Goal: Book appointment/travel/reservation

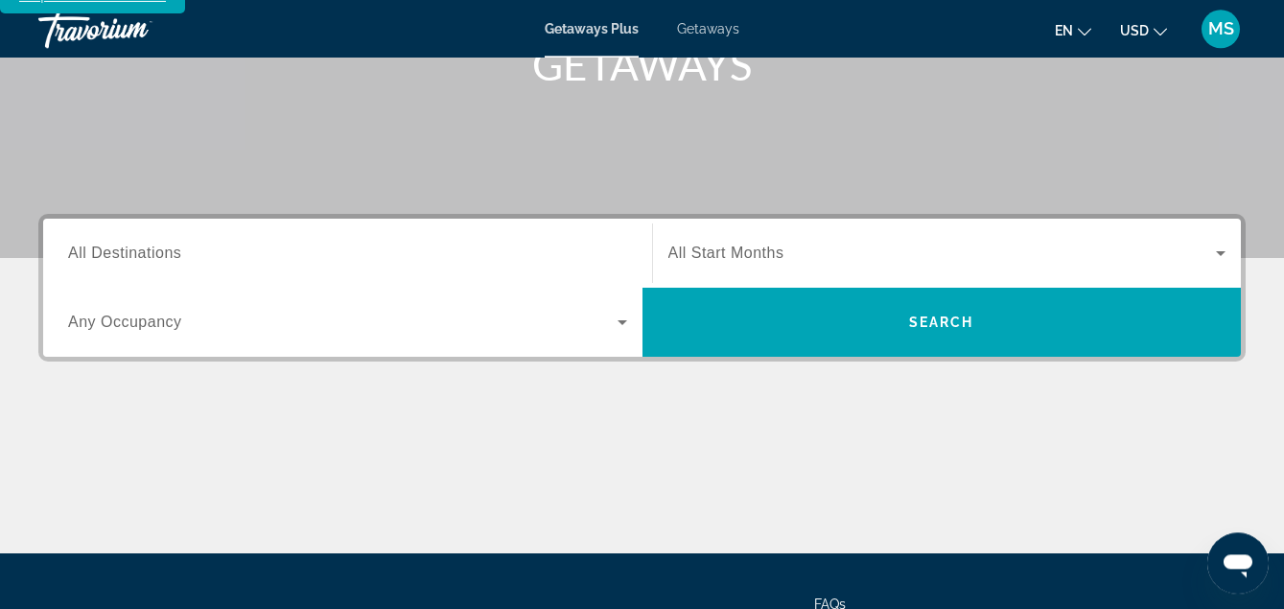
scroll to position [394, 0]
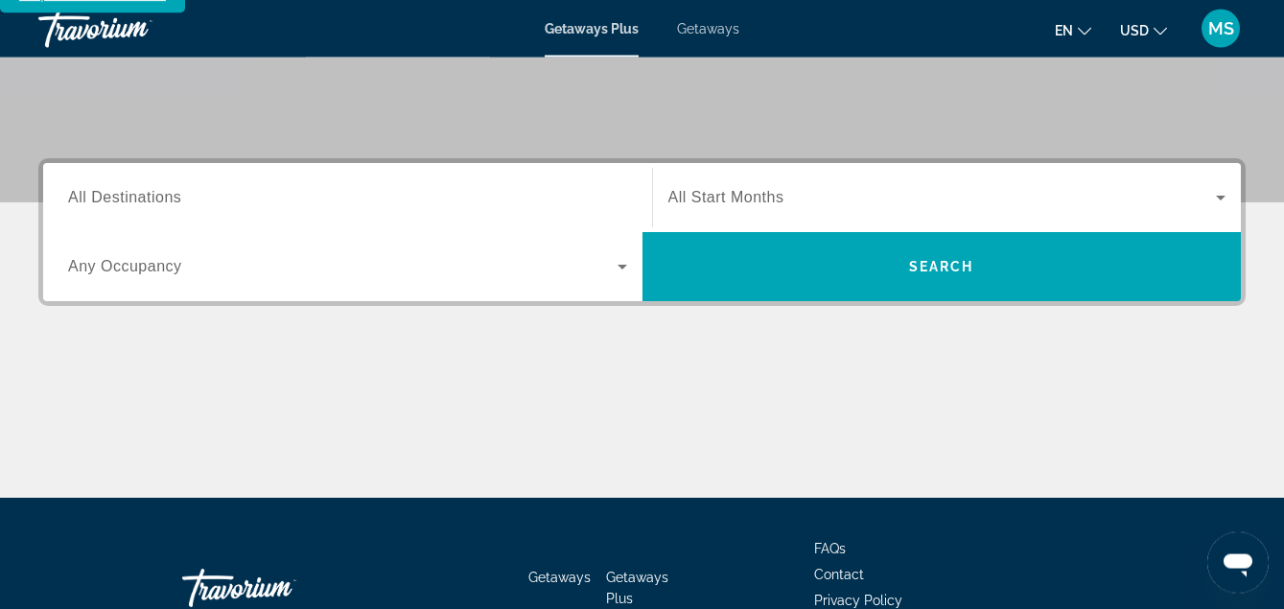
click at [134, 189] on span "All Destinations" at bounding box center [124, 197] width 113 height 16
click at [134, 187] on input "Destination All Destinations" at bounding box center [347, 198] width 559 height 23
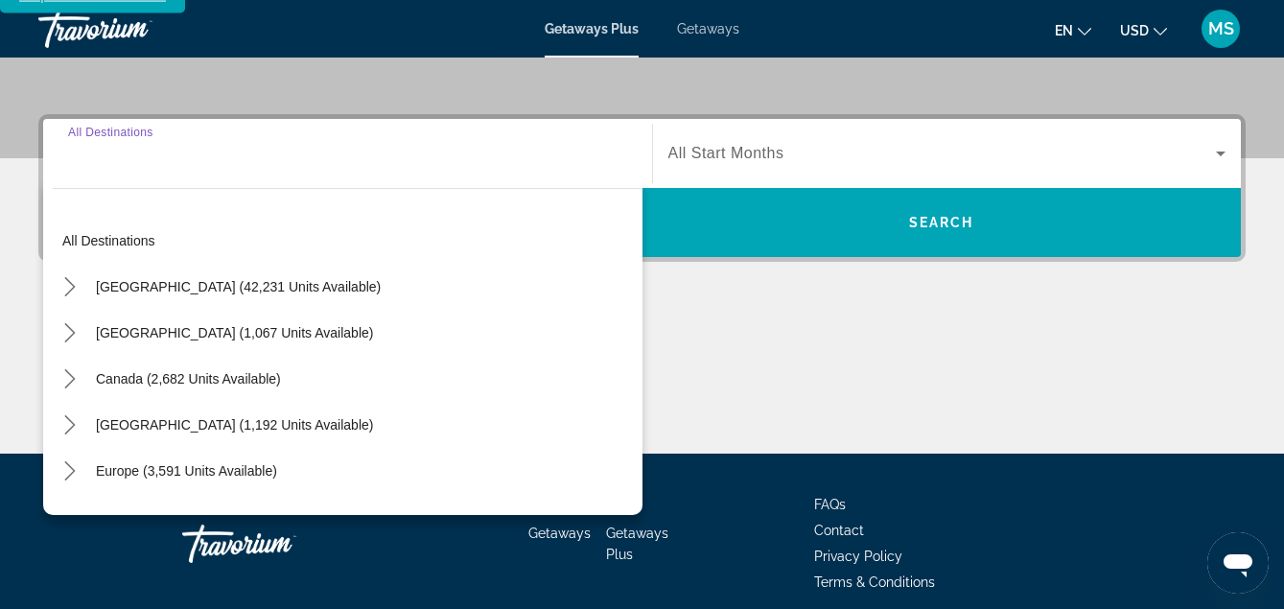
click at [134, 166] on input "Destination All Destinations" at bounding box center [347, 154] width 559 height 23
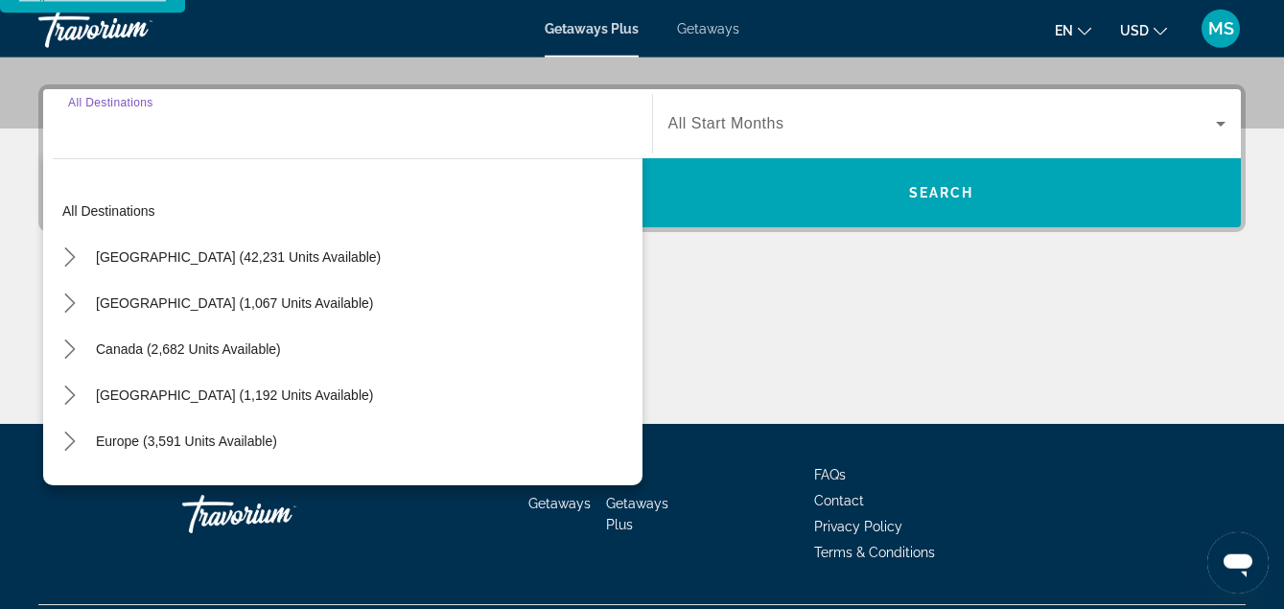
scroll to position [469, 0]
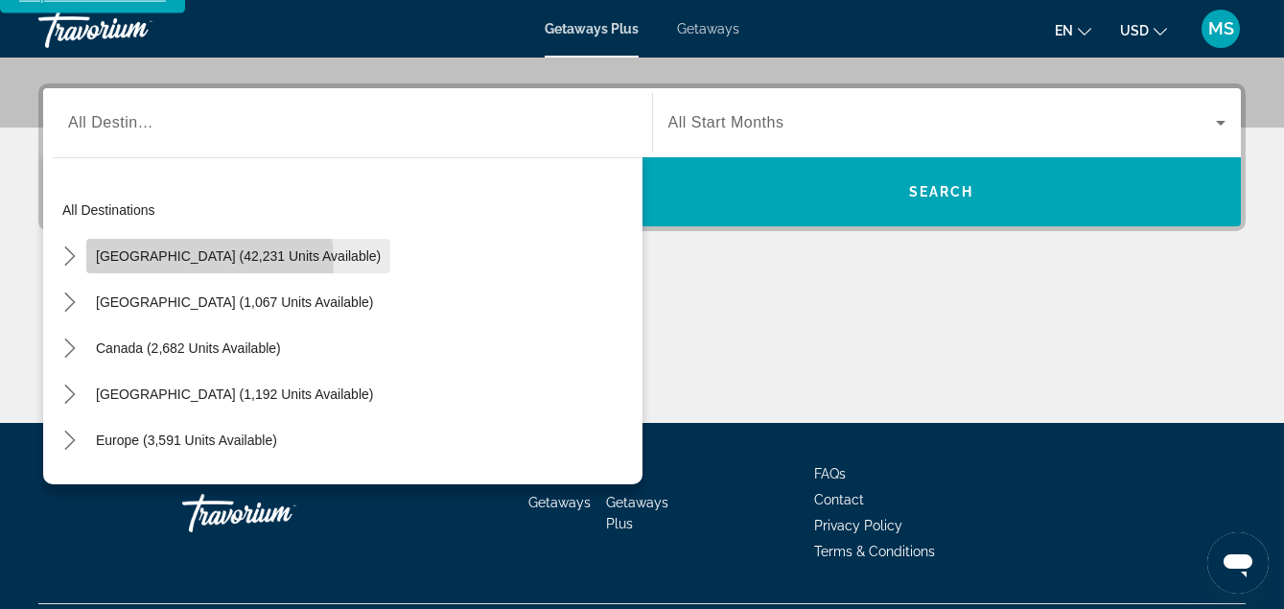
click at [169, 248] on span "United States (42,231 units available)" at bounding box center [238, 255] width 285 height 15
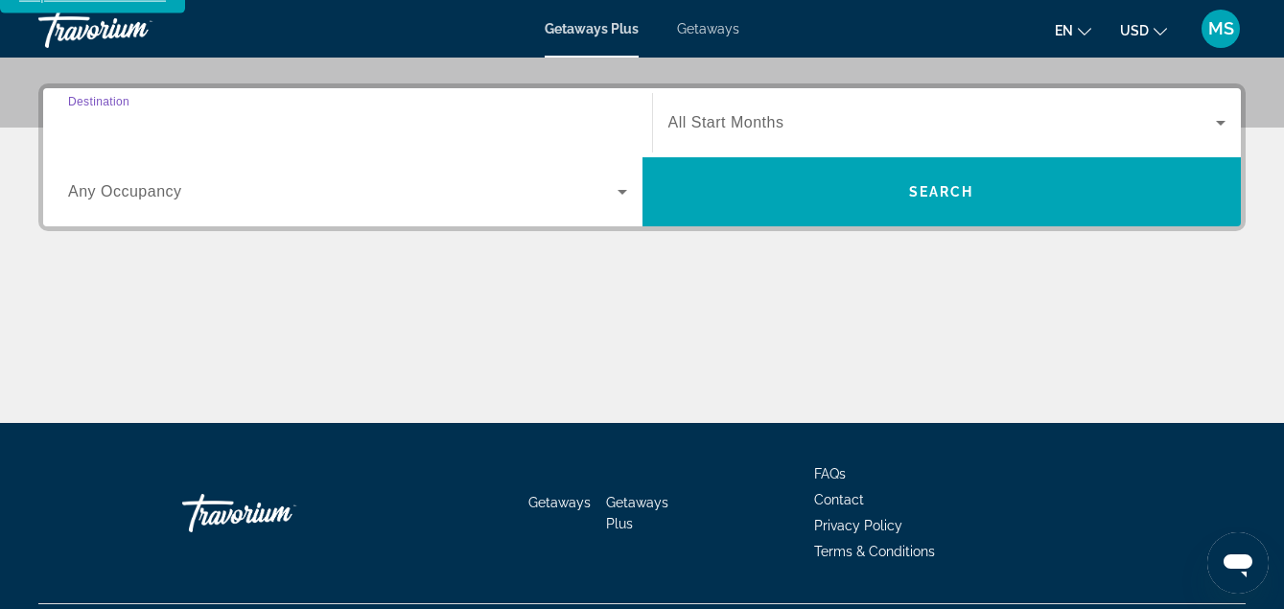
type input "**********"
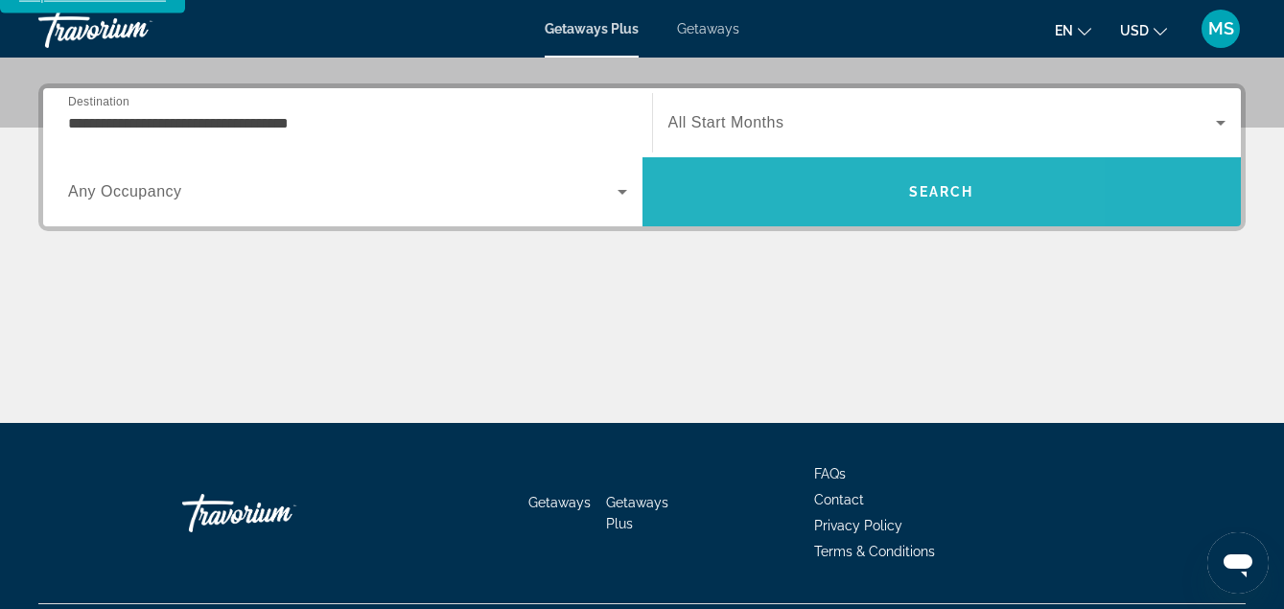
click at [808, 190] on span "Search" at bounding box center [942, 192] width 599 height 46
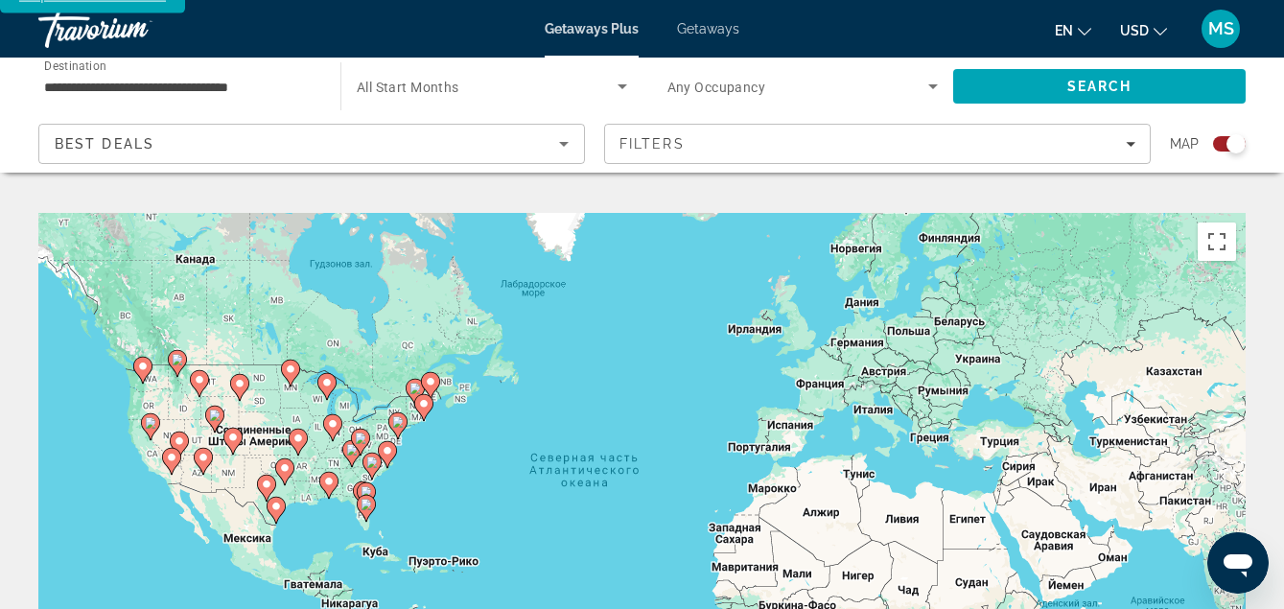
click at [331, 476] on image "Main content" at bounding box center [329, 482] width 12 height 12
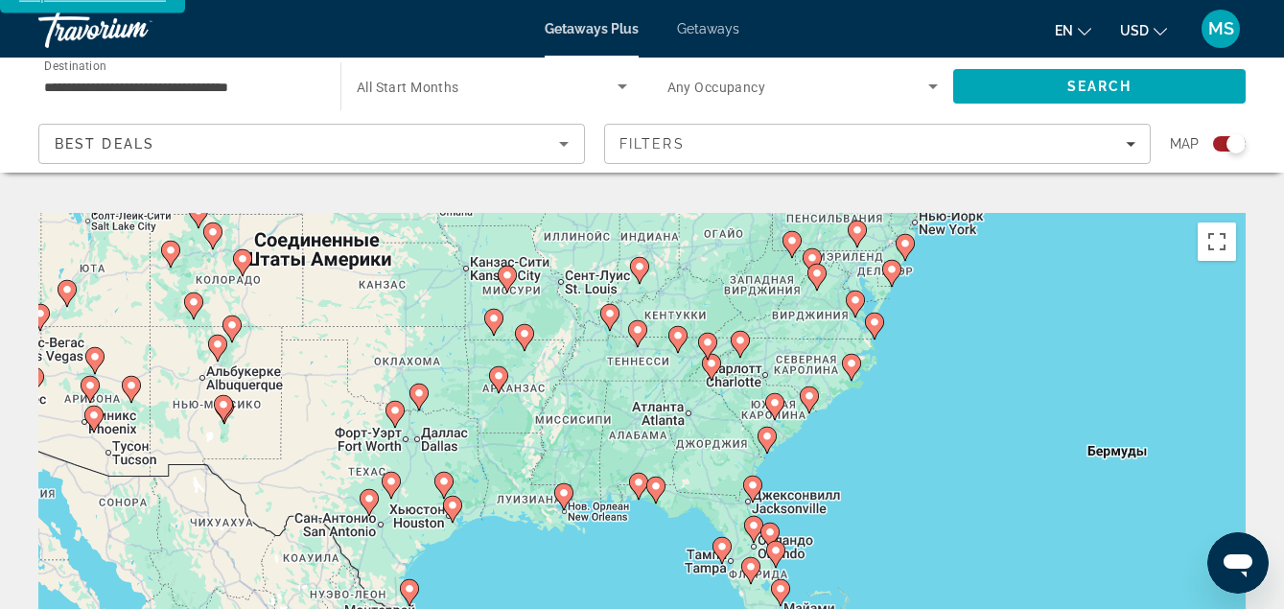
click at [569, 484] on icon "Main content" at bounding box center [562, 496] width 17 height 25
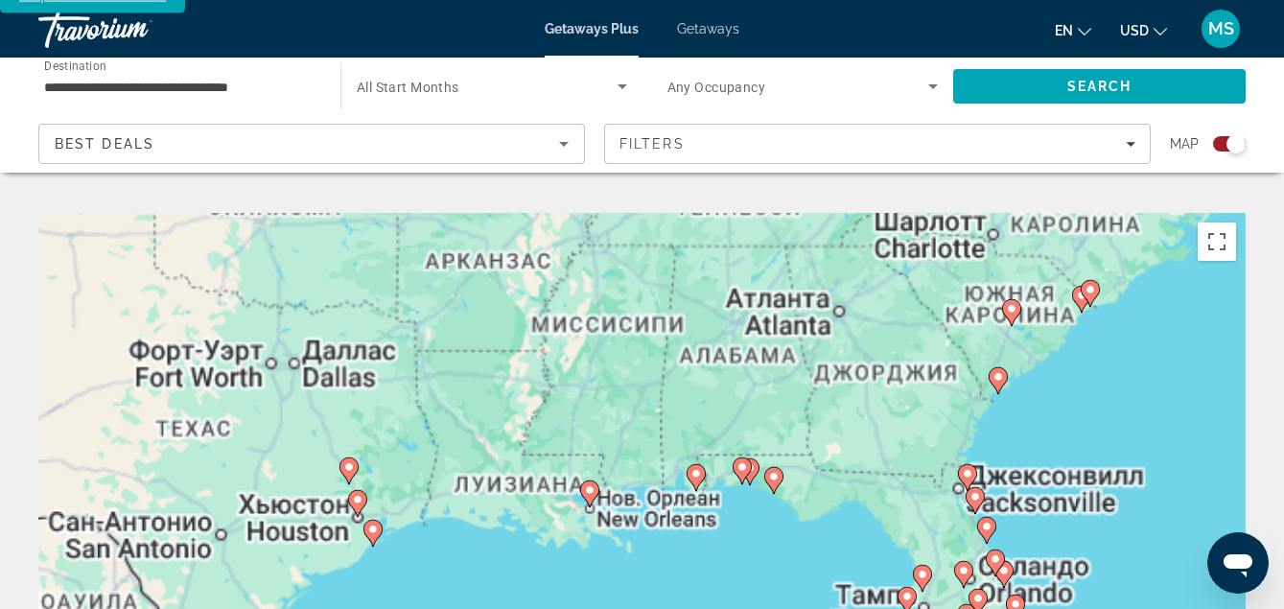
type input "**********"
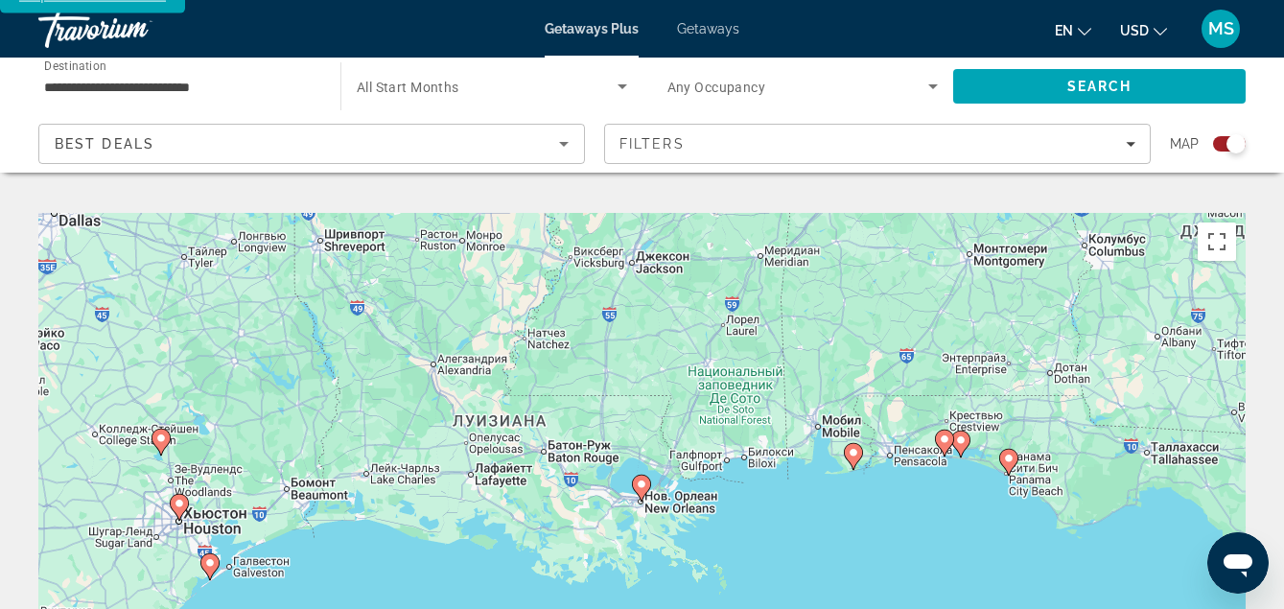
click at [644, 479] on image "Main content" at bounding box center [642, 485] width 12 height 12
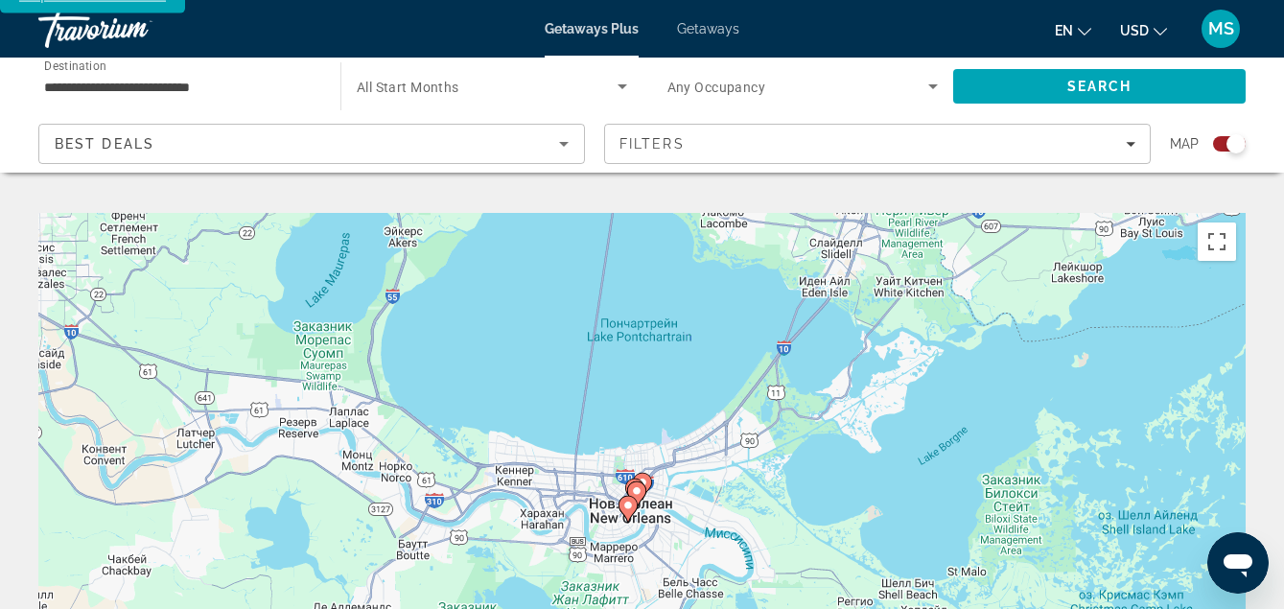
click at [644, 481] on icon "Main content" at bounding box center [636, 494] width 19 height 27
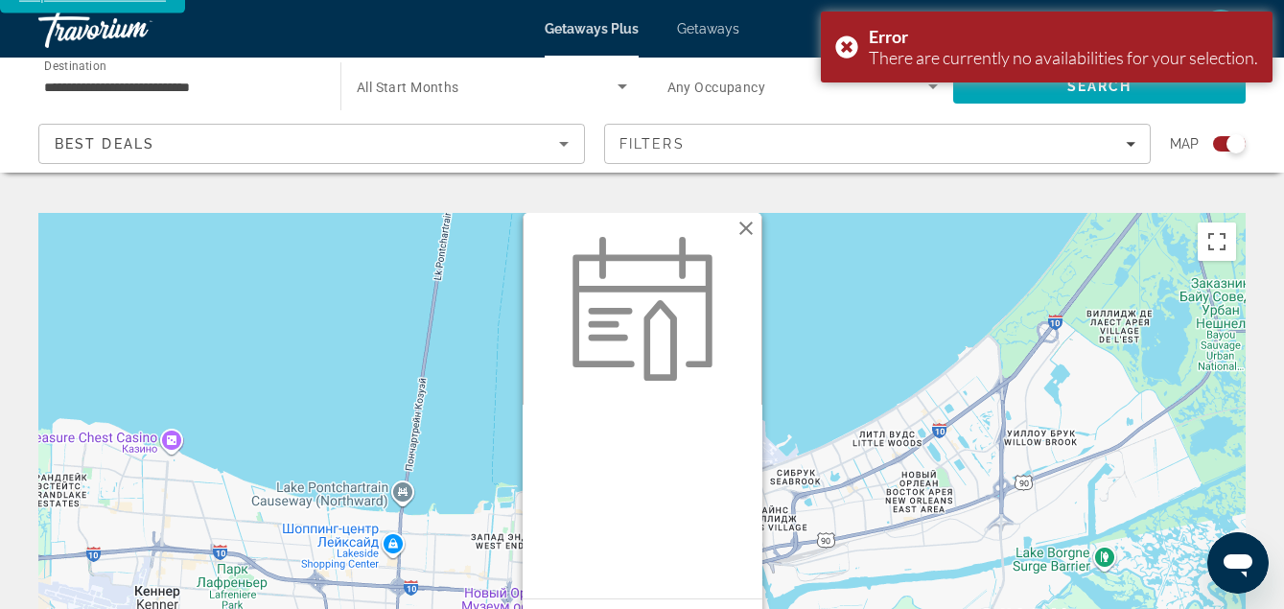
click at [744, 214] on button "Закрыть" at bounding box center [746, 228] width 29 height 29
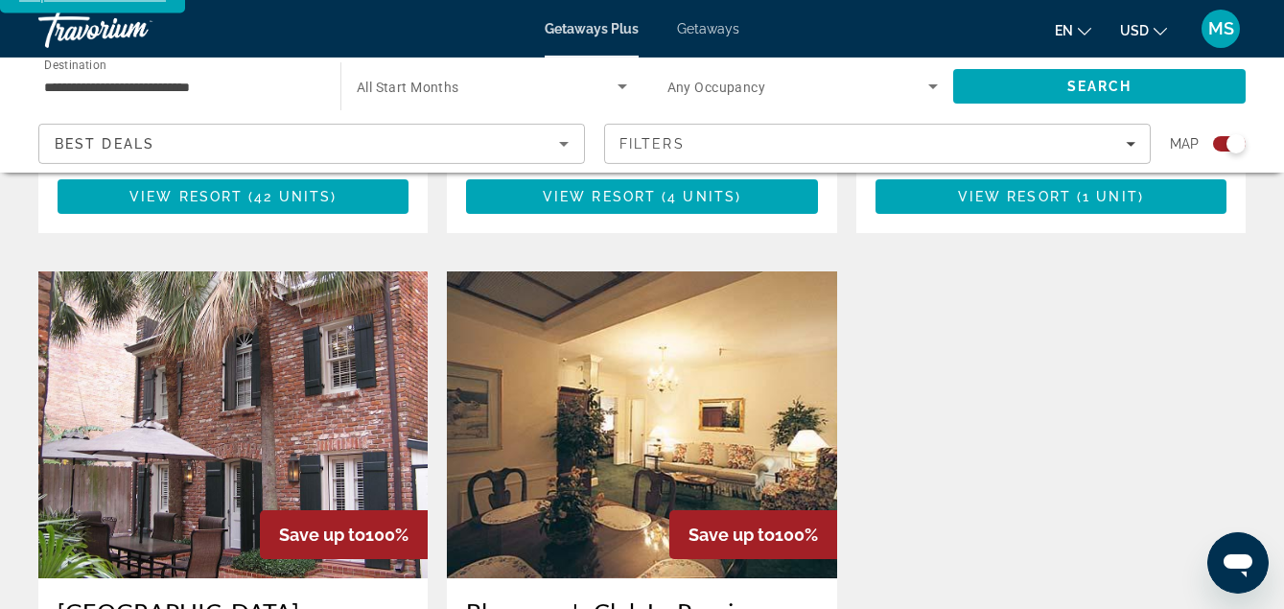
scroll to position [1198, 0]
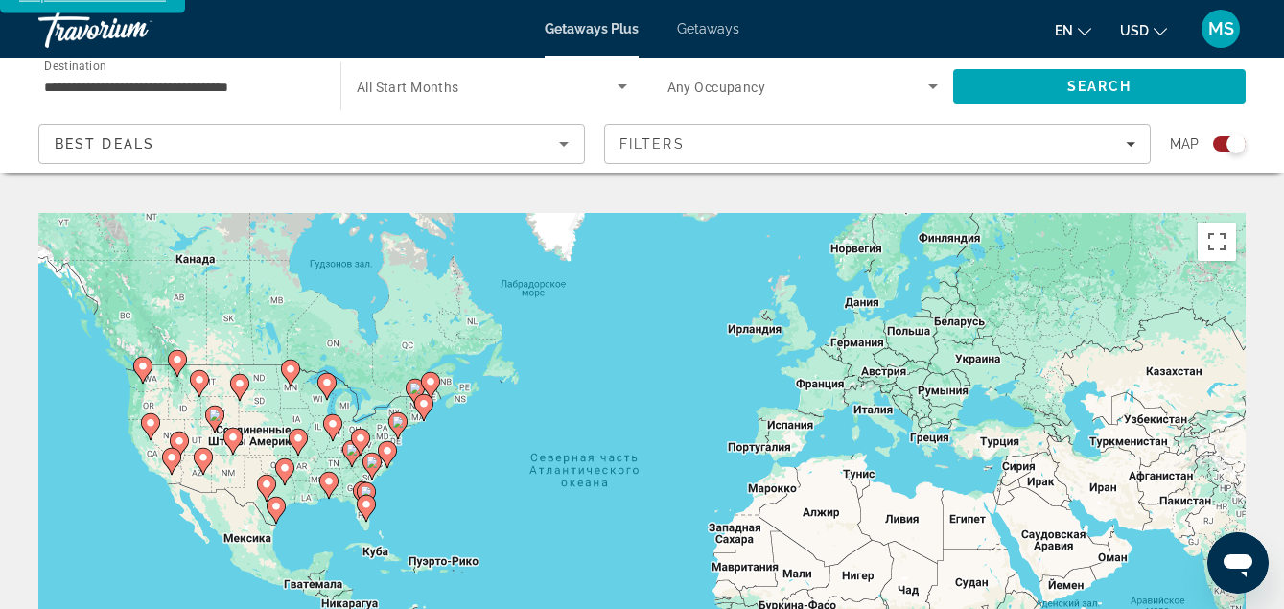
click at [332, 473] on icon "Main content" at bounding box center [327, 485] width 17 height 25
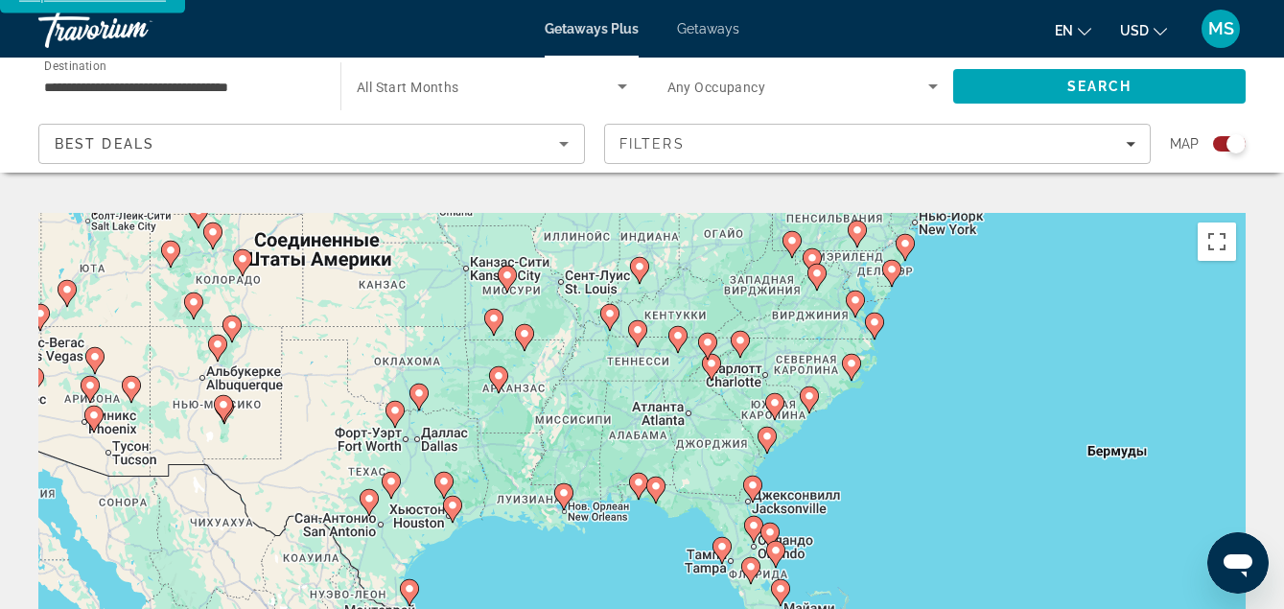
click at [572, 484] on icon "Main content" at bounding box center [562, 496] width 17 height 25
type input "**********"
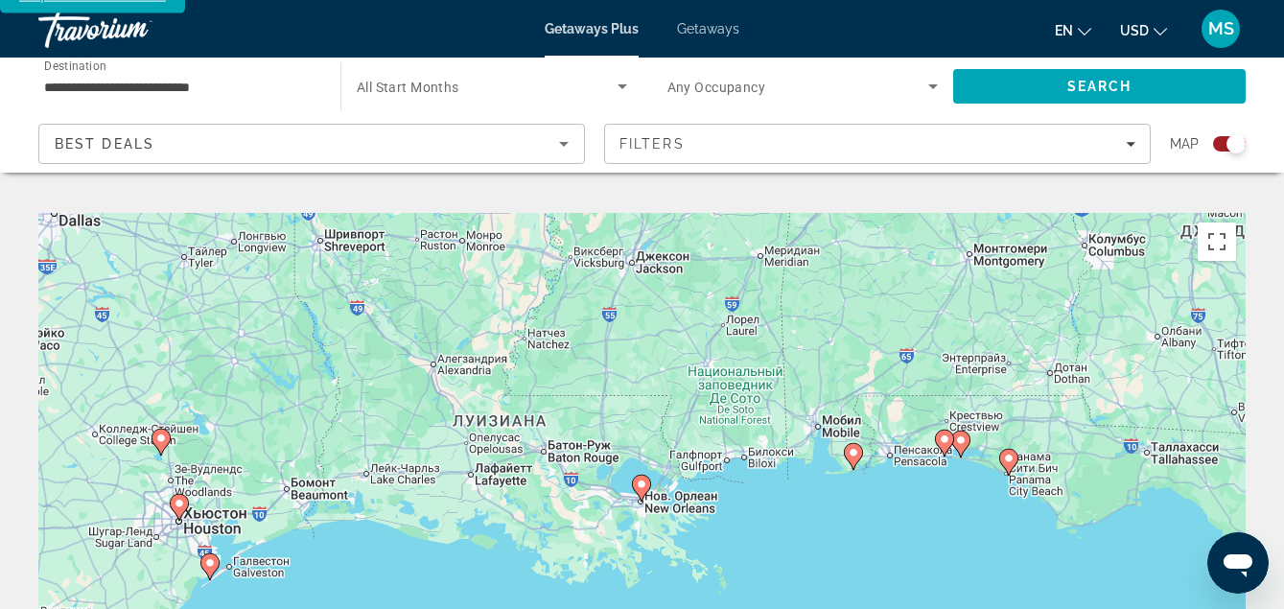
click at [642, 479] on image "Main content" at bounding box center [642, 485] width 12 height 12
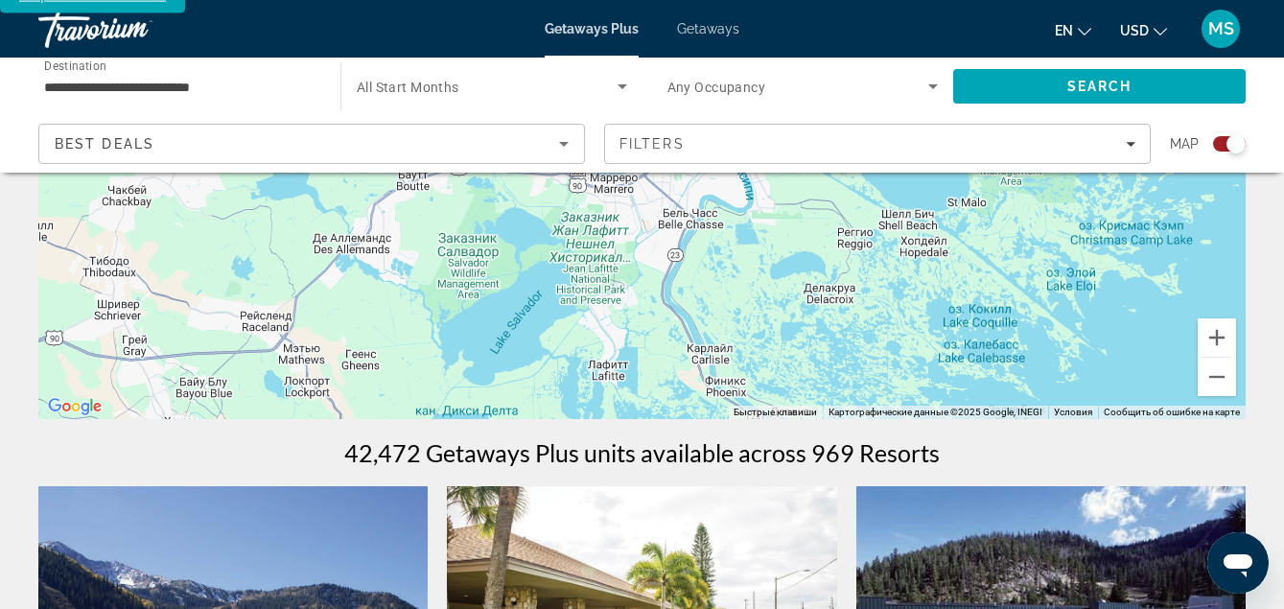
scroll to position [376, 0]
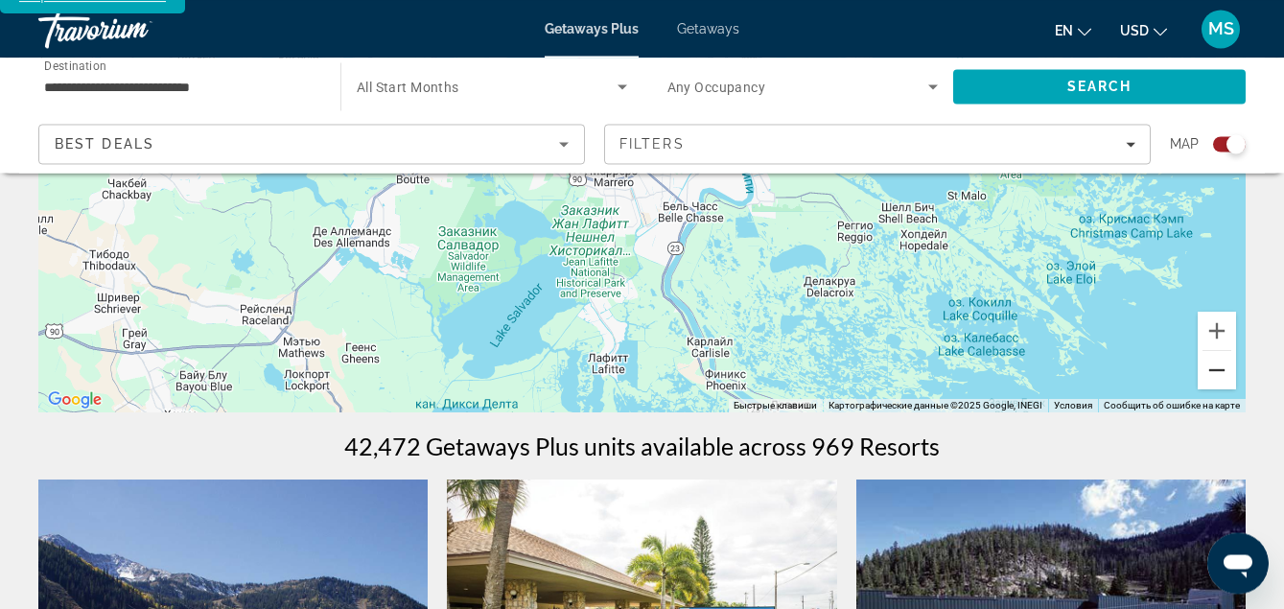
click at [1221, 351] on button "Уменьшить" at bounding box center [1217, 370] width 38 height 38
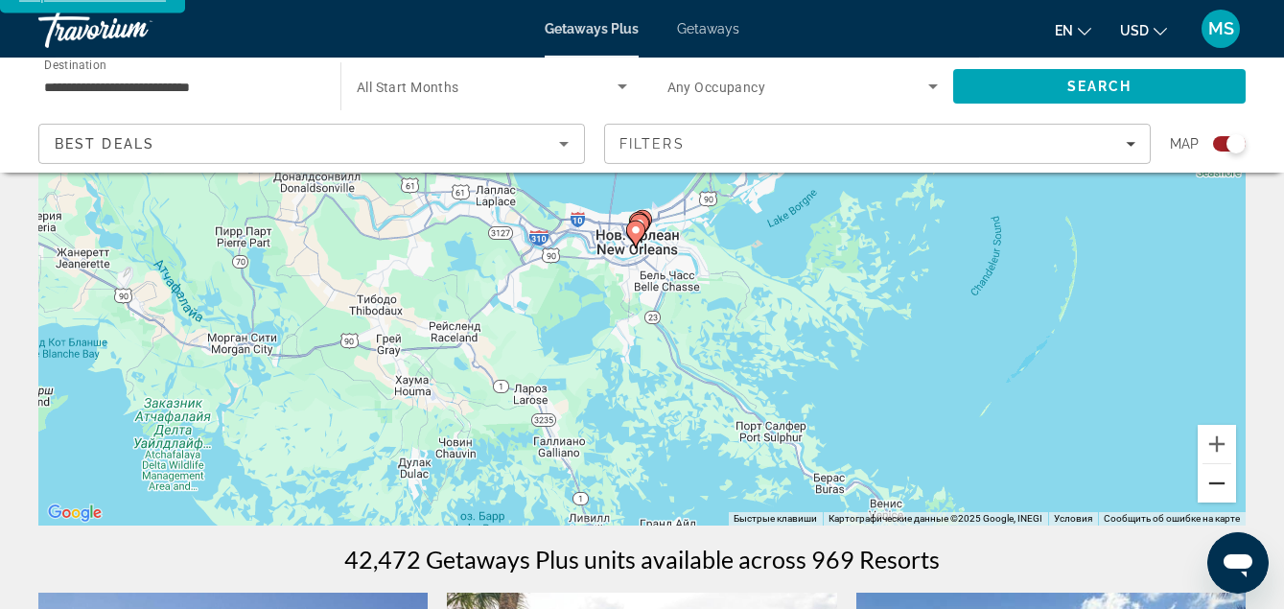
scroll to position [0, 0]
